Goal: Obtain resource: Download file/media

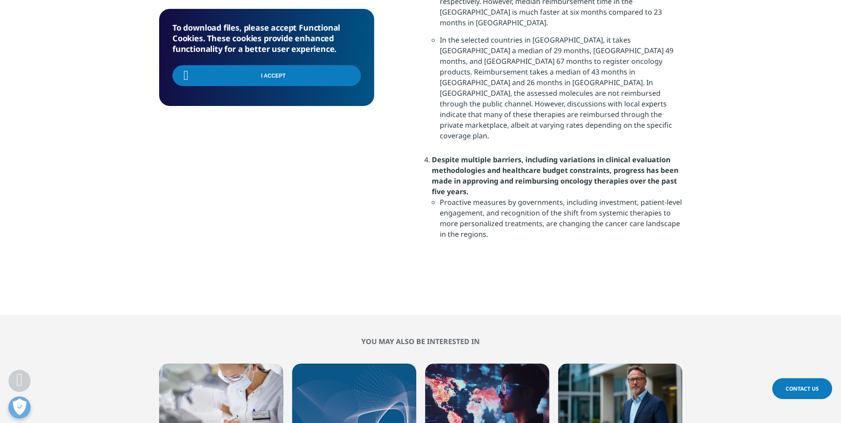
scroll to position [975, 0]
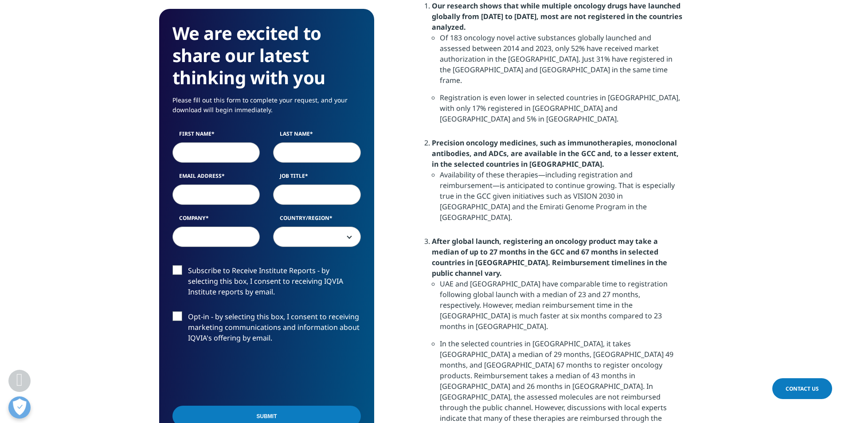
scroll to position [754, 0]
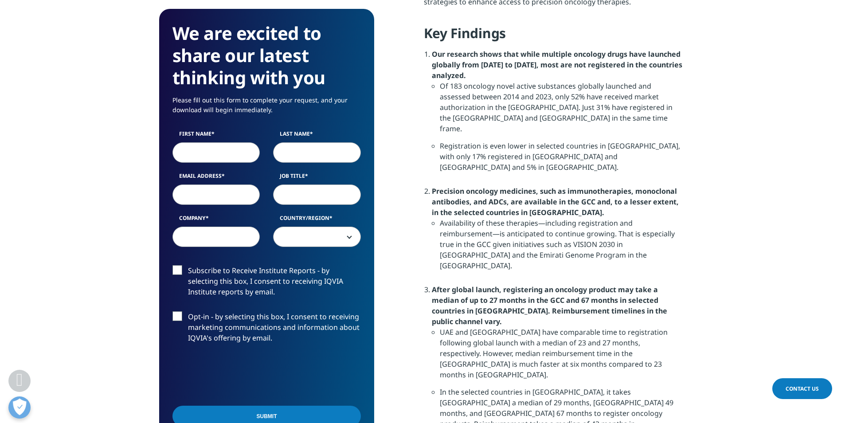
click at [225, 153] on input "First Name" at bounding box center [216, 153] width 88 height 20
type input "Christa"
type input "Sempertegui"
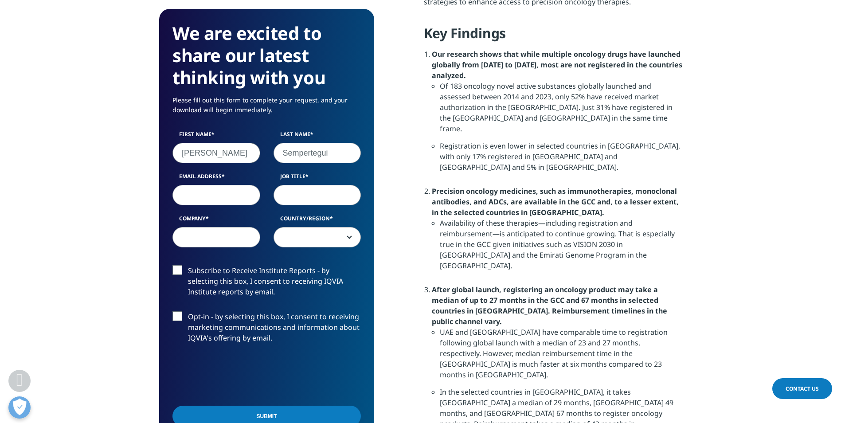
type input "christa@infocustx.com"
type input "InFocus Therapeutics"
select select "[GEOGRAPHIC_DATA]"
click at [313, 186] on input "Job Title" at bounding box center [318, 195] width 88 height 20
type input "COO"
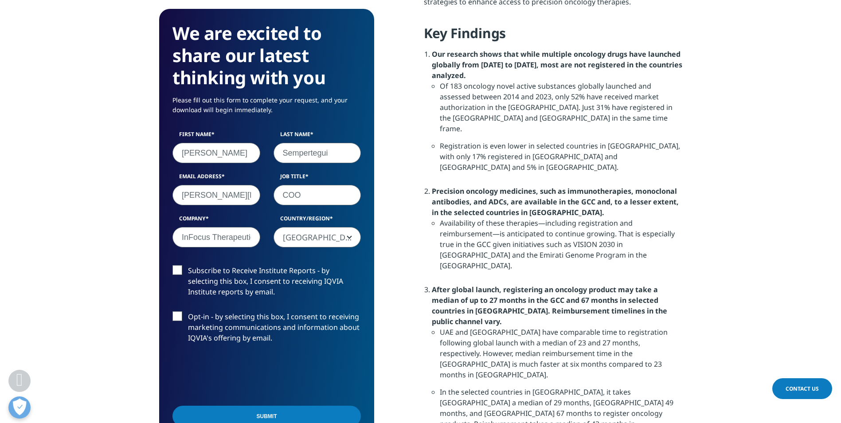
click at [180, 270] on label "Subscribe to Receive Institute Reports - by selecting this box, I consent to re…" at bounding box center [266, 283] width 188 height 37
click at [188, 265] on input "Subscribe to Receive Institute Reports - by selecting this box, I consent to re…" at bounding box center [188, 265] width 0 height 0
click at [180, 317] on label "Opt-in - by selecting this box, I consent to receiving marketing communications…" at bounding box center [266, 329] width 188 height 37
click at [188, 311] on input "Opt-in - by selecting this box, I consent to receiving marketing communications…" at bounding box center [188, 311] width 0 height 0
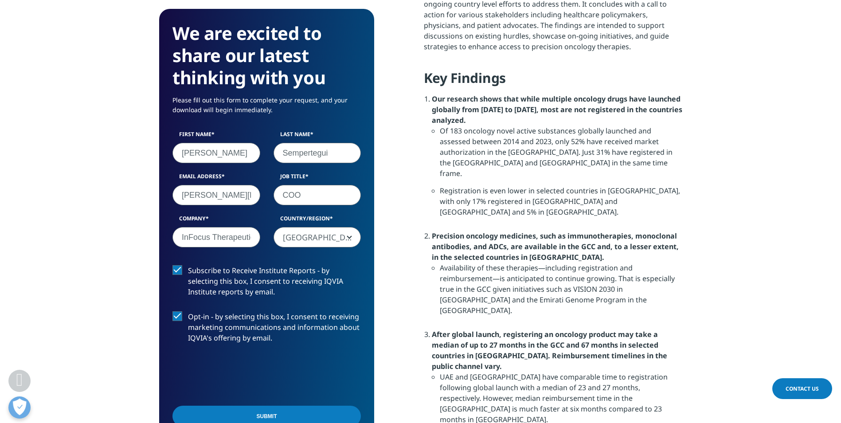
scroll to position [532, 0]
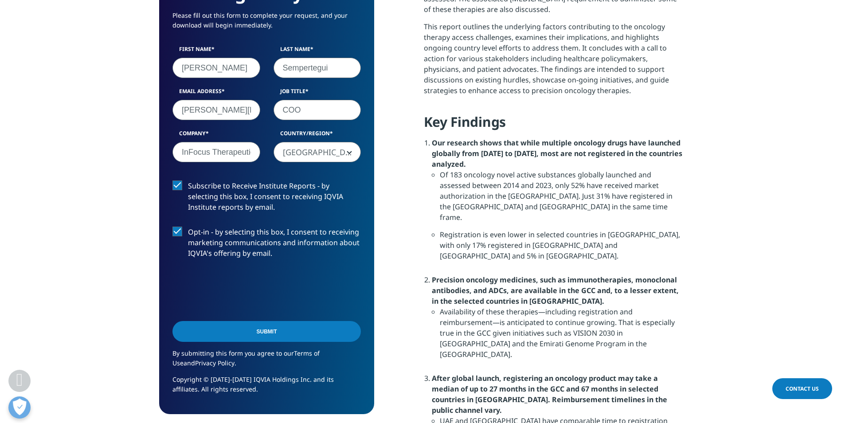
click at [262, 331] on input "Submit" at bounding box center [266, 331] width 188 height 21
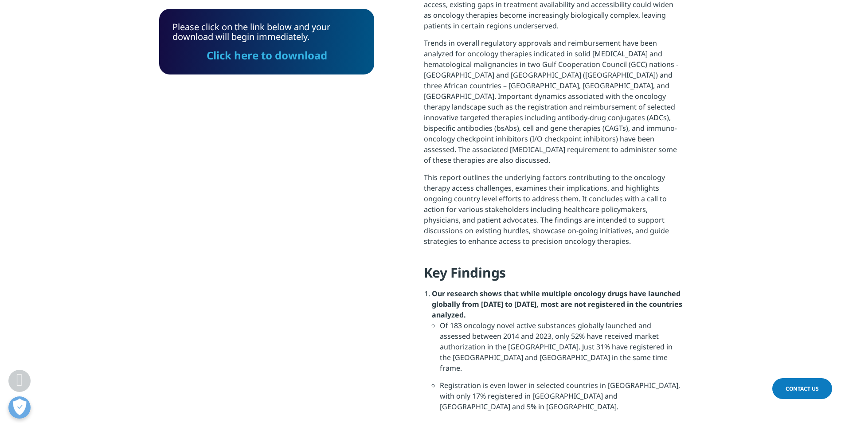
scroll to position [514, 0]
click at [229, 56] on link "Click here to download" at bounding box center [267, 55] width 121 height 15
